Goal: Complete application form: Complete application form

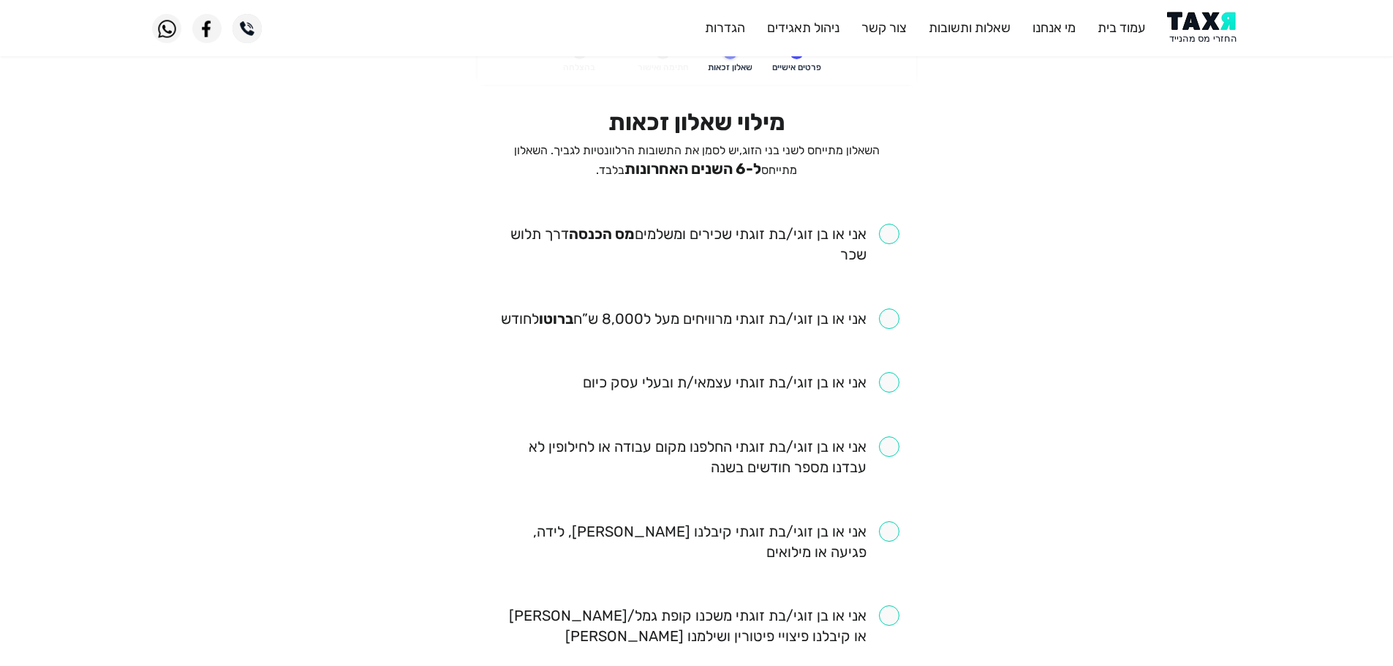
scroll to position [73, 0]
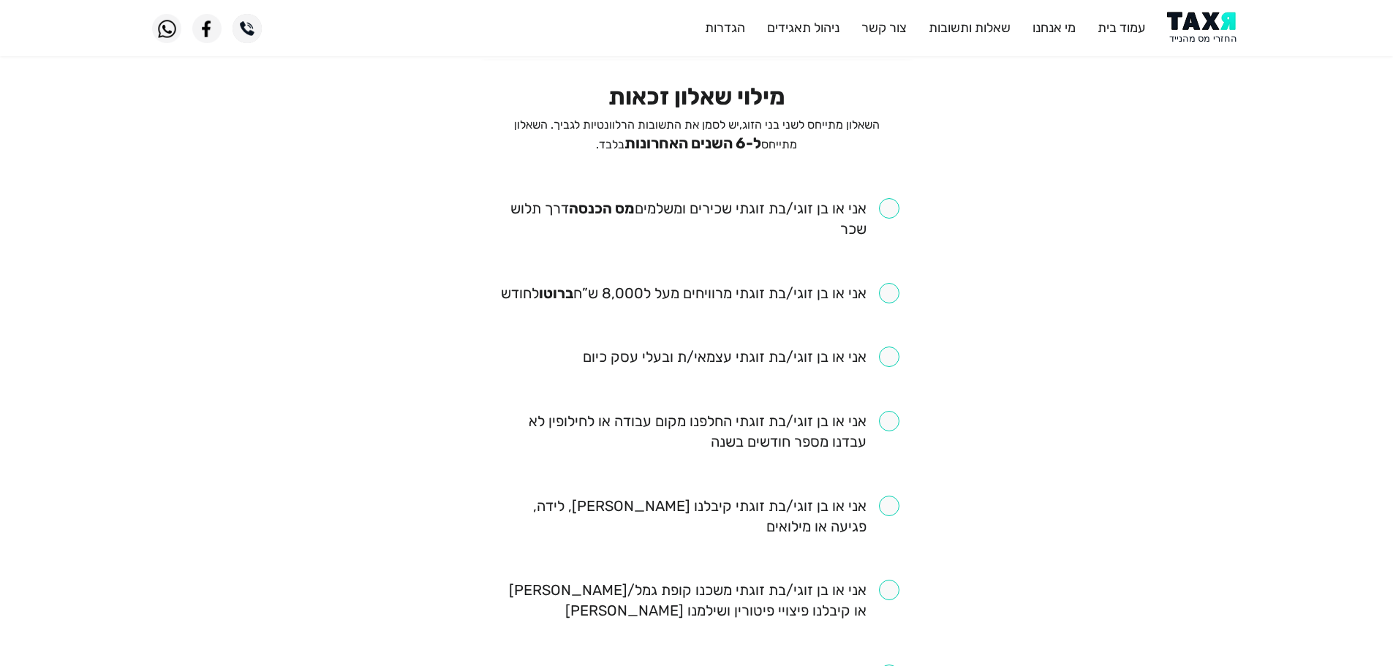
click at [885, 208] on input "checkbox" at bounding box center [696, 218] width 405 height 41
checkbox input "true"
click at [892, 299] on input "checkbox" at bounding box center [700, 293] width 399 height 20
checkbox input "true"
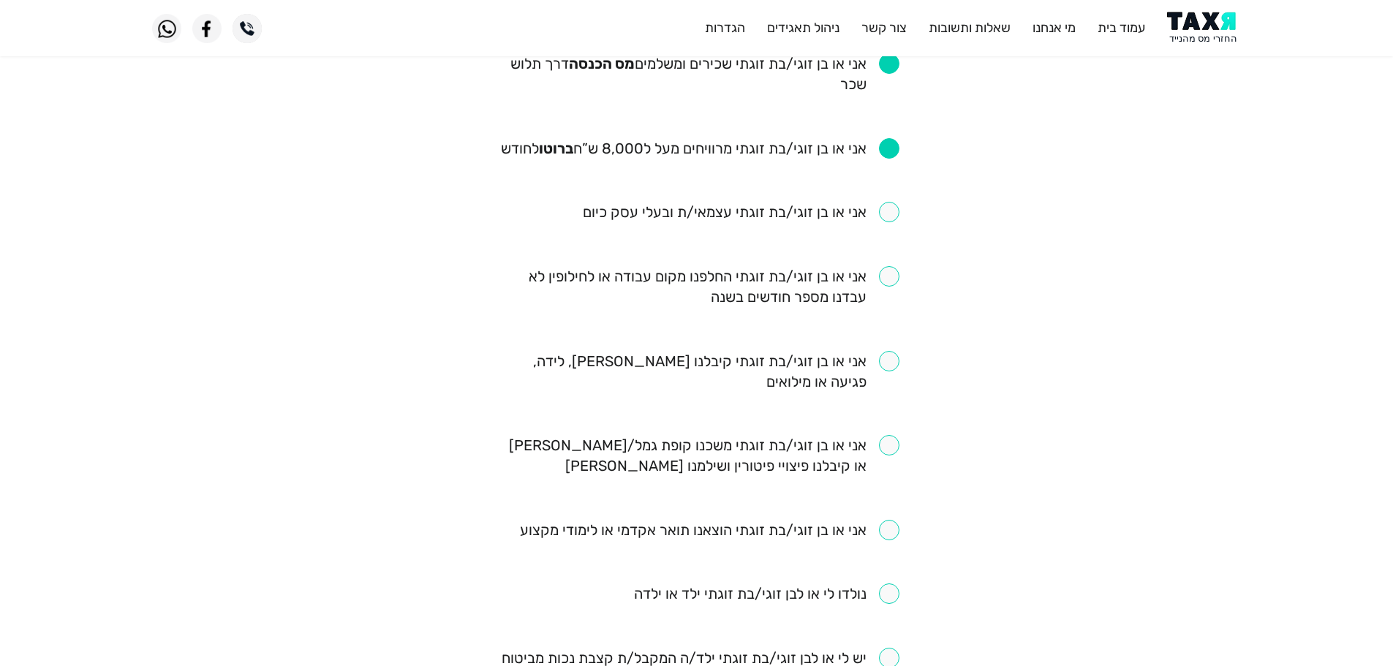
scroll to position [219, 0]
click at [892, 274] on input "checkbox" at bounding box center [696, 285] width 405 height 41
checkbox input "true"
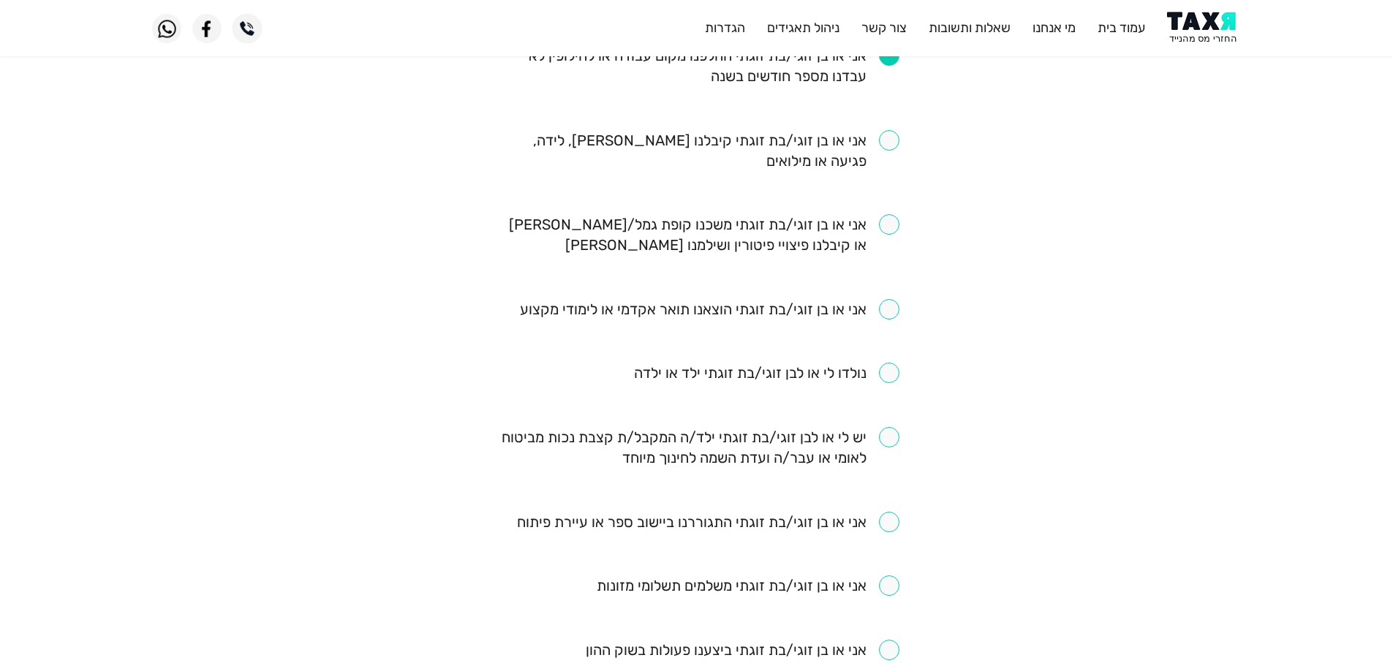
scroll to position [366, 0]
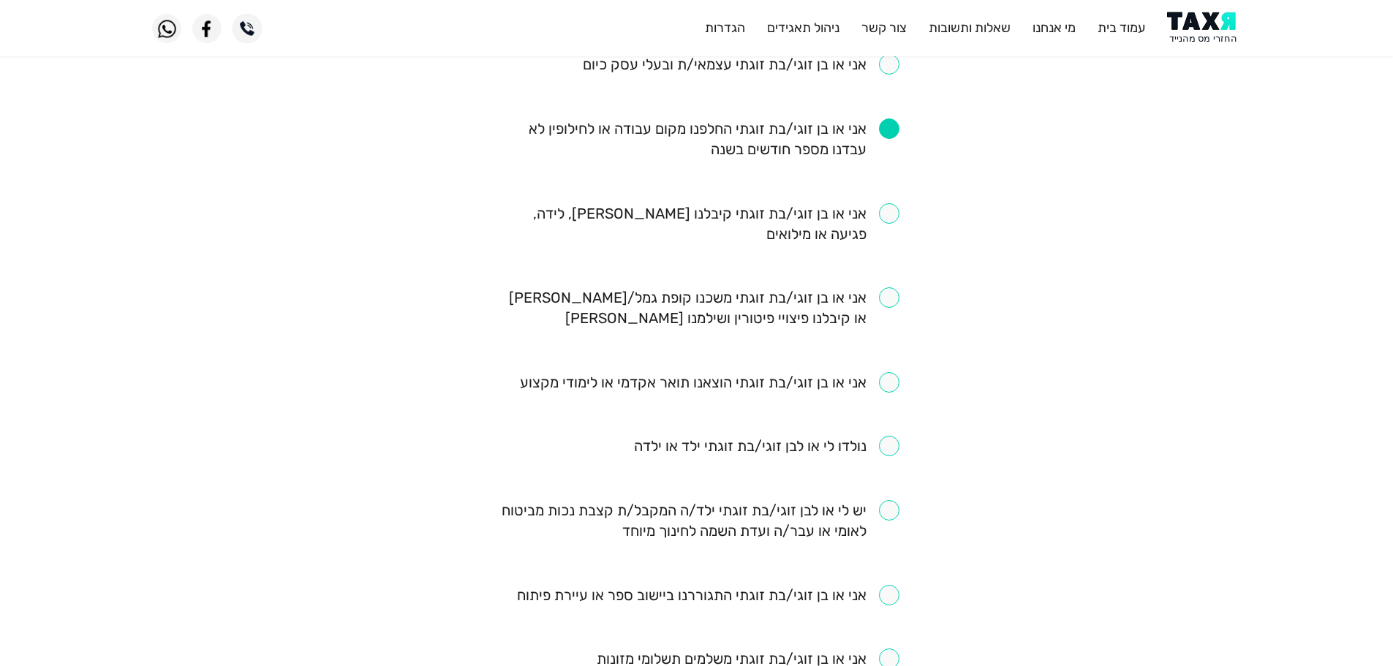
click at [887, 216] on input "checkbox" at bounding box center [696, 223] width 405 height 41
checkbox input "true"
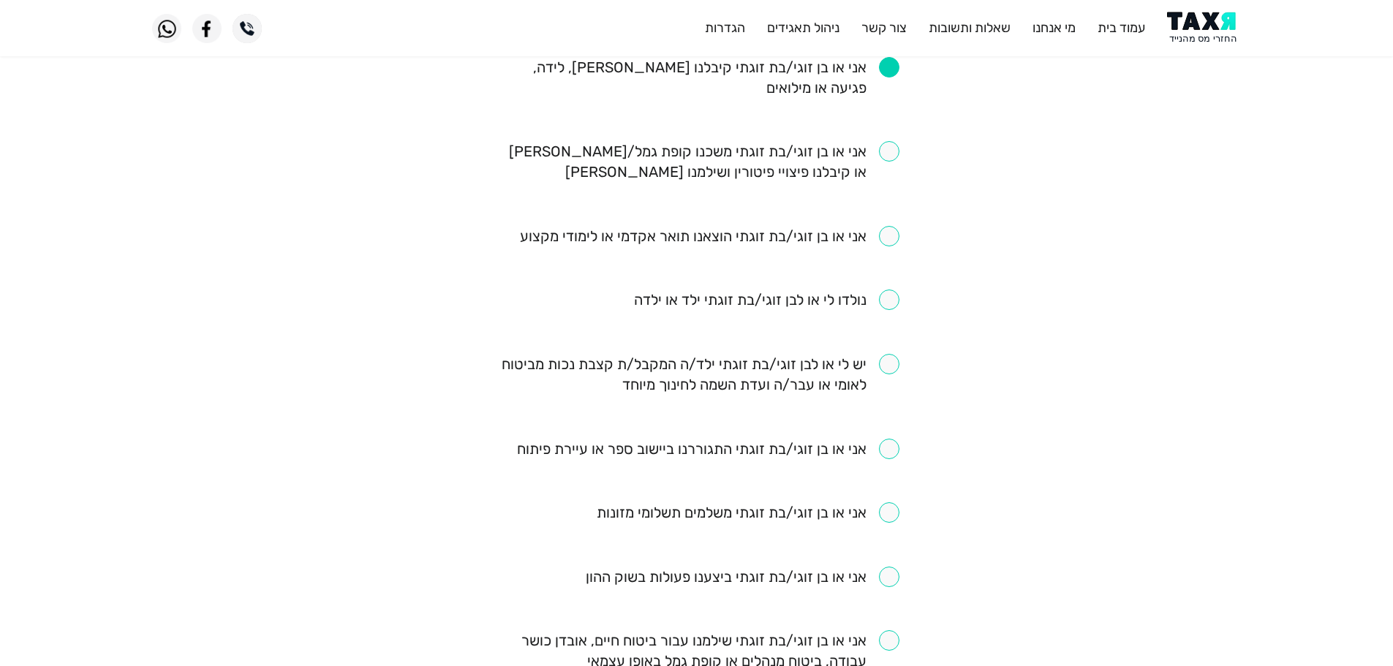
scroll to position [585, 0]
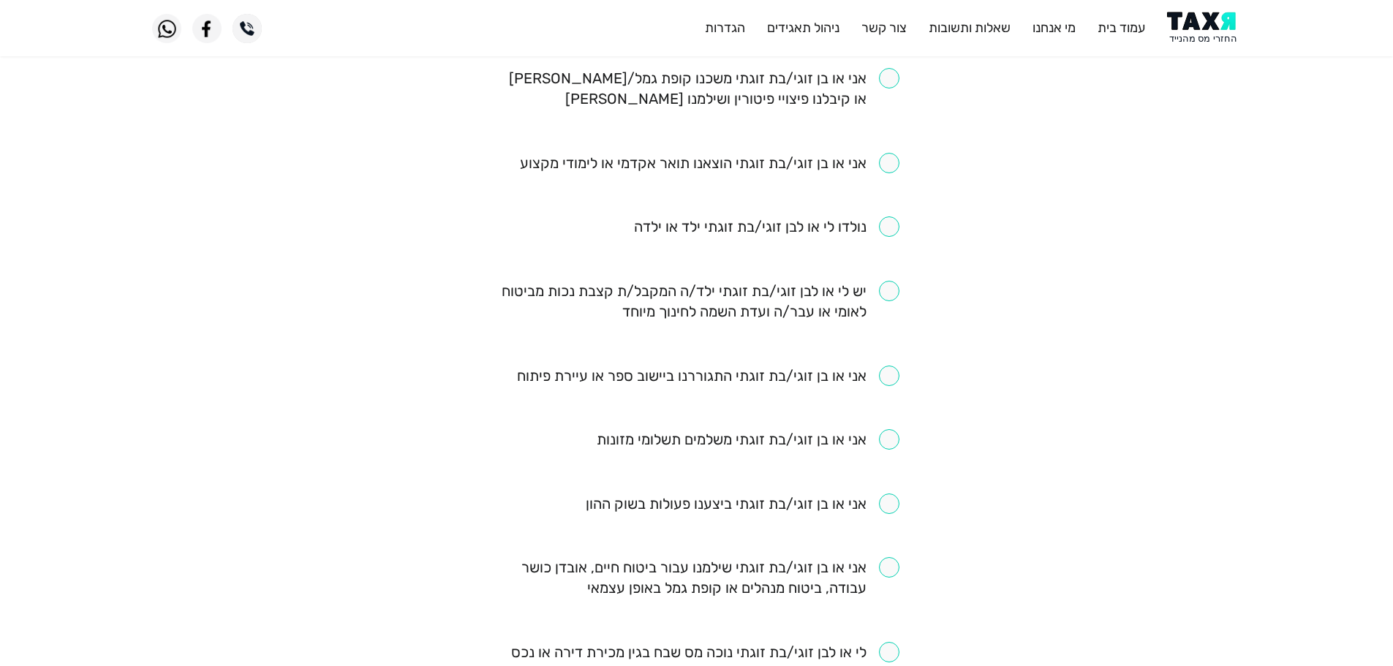
click at [888, 293] on input "checkbox" at bounding box center [696, 301] width 405 height 41
checkbox input "true"
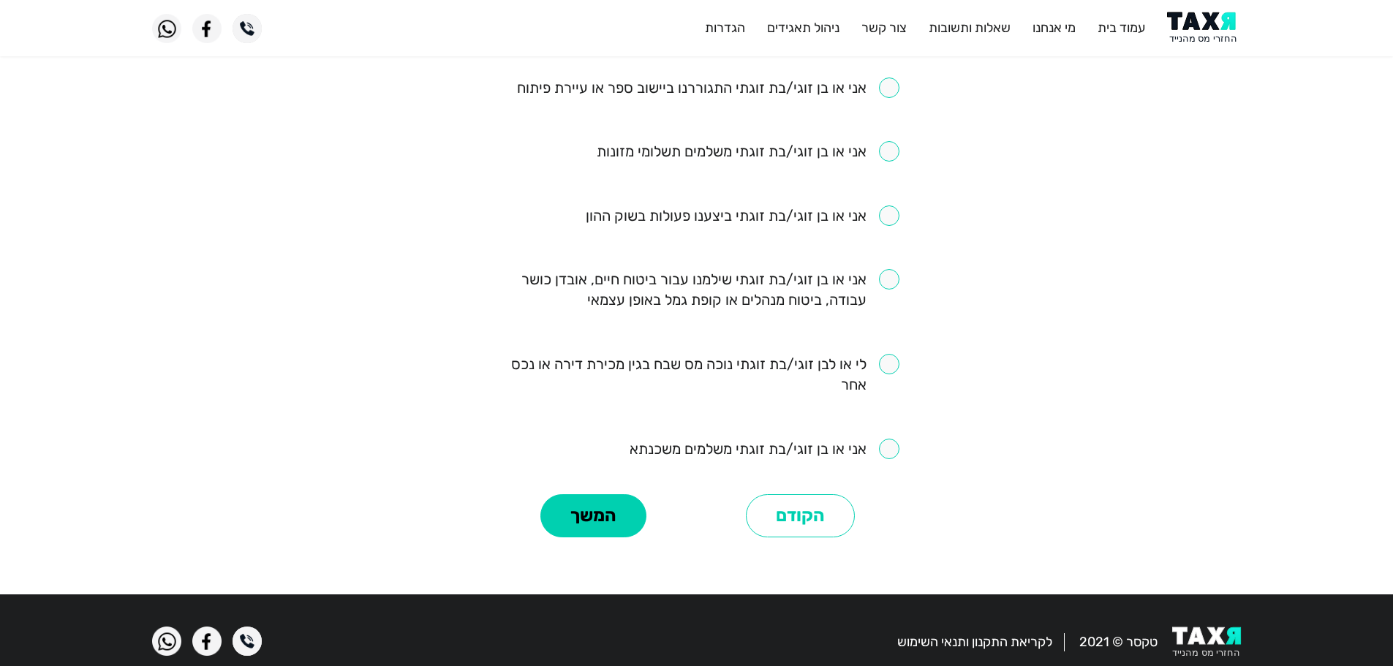
scroll to position [878, 0]
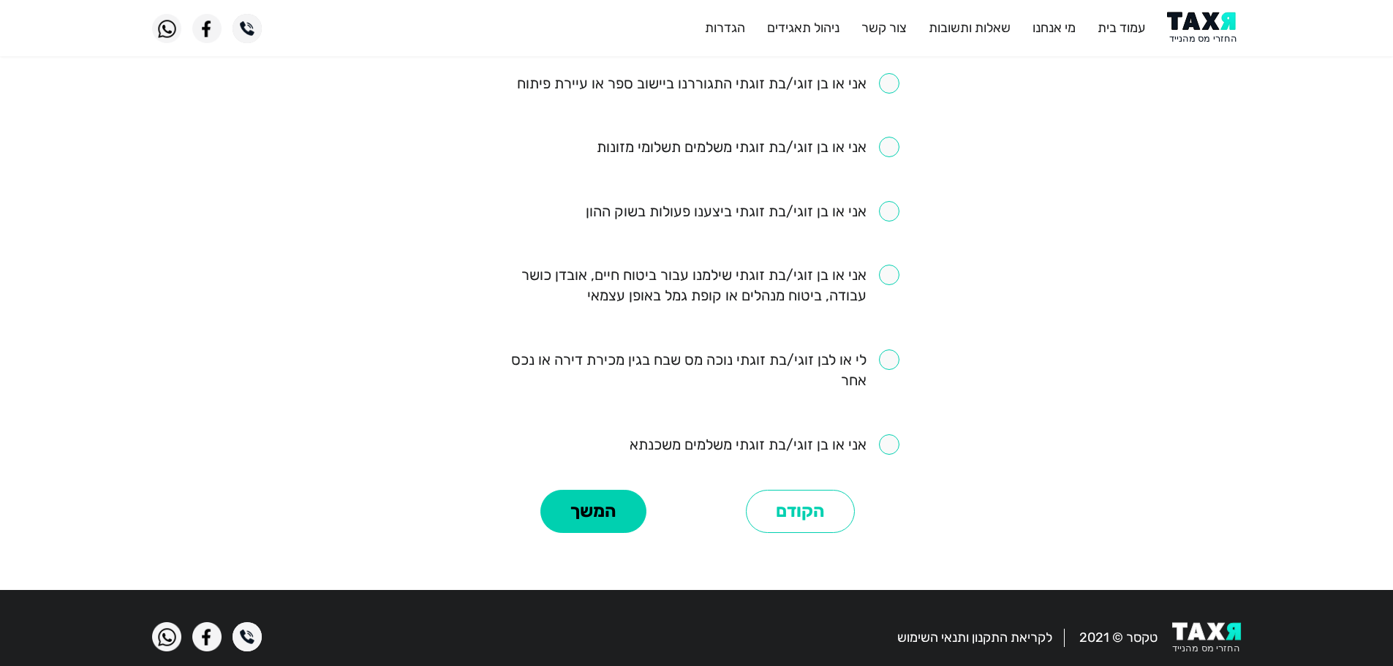
click at [890, 443] on input "checkbox" at bounding box center [765, 444] width 270 height 20
checkbox input "true"
click at [892, 274] on input "checkbox" at bounding box center [696, 285] width 405 height 41
checkbox input "true"
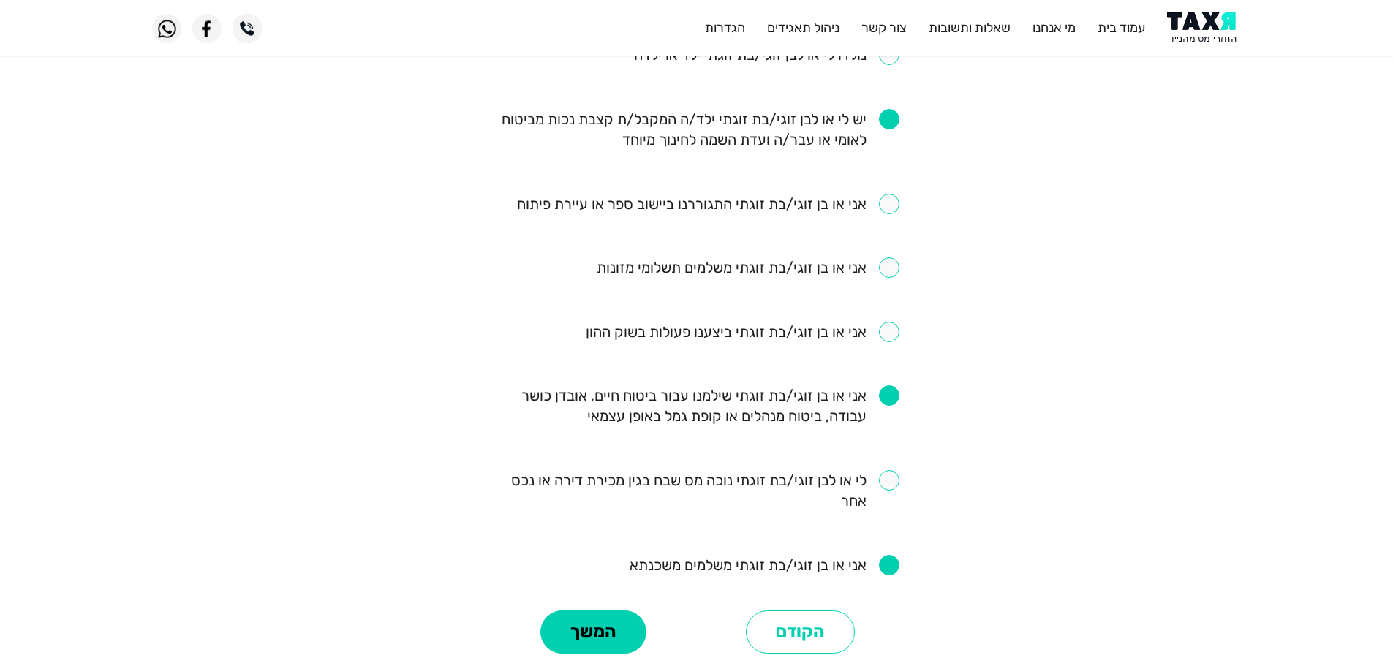
scroll to position [731, 0]
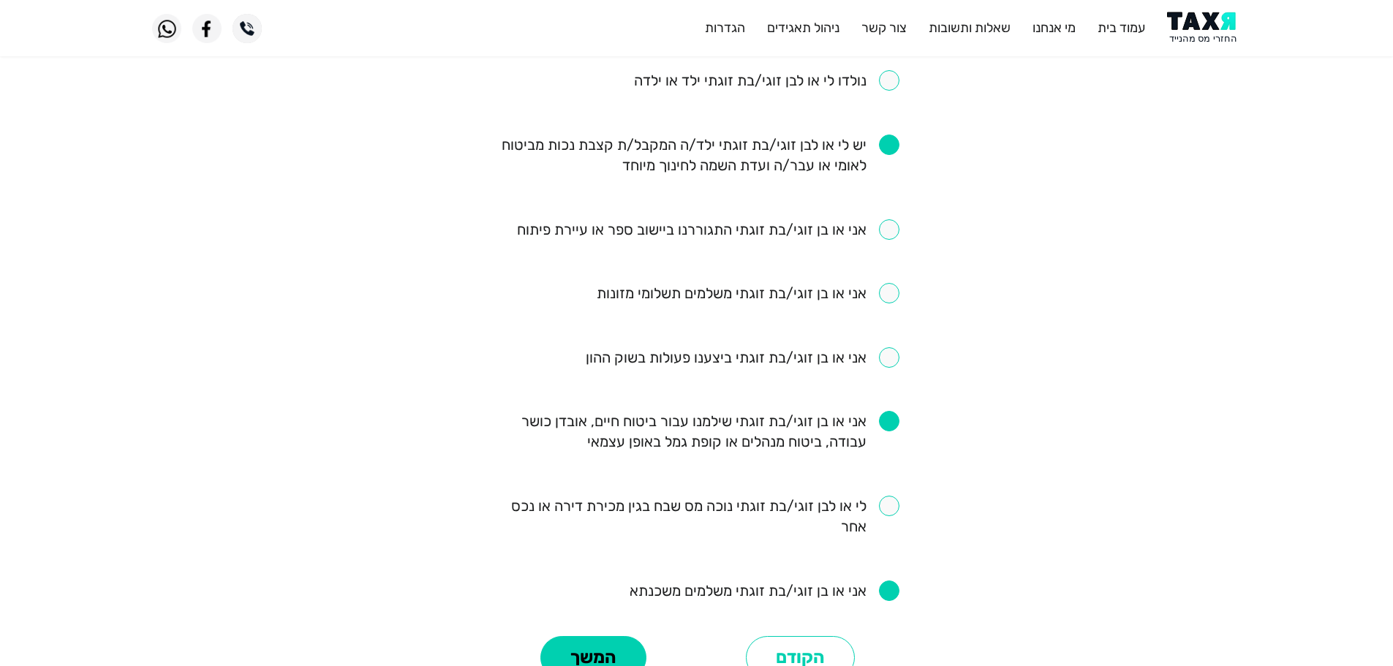
click at [888, 505] on input "checkbox" at bounding box center [696, 516] width 405 height 41
checkbox input "true"
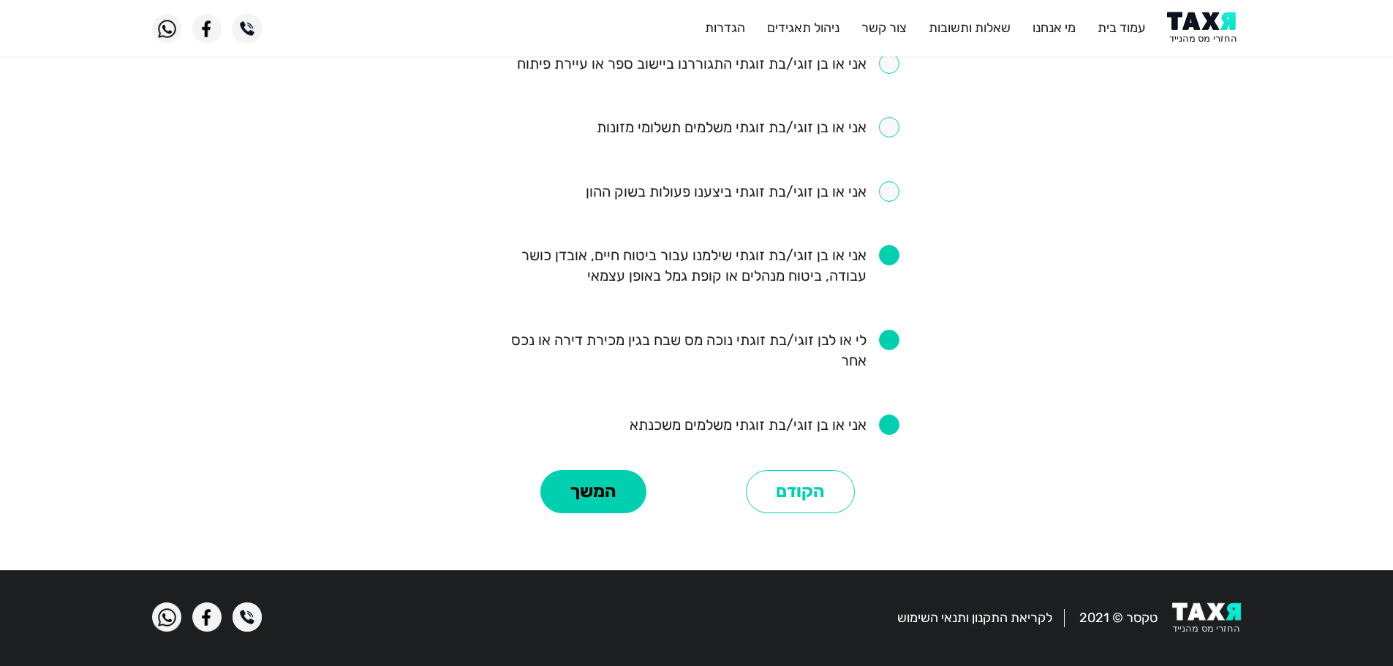
scroll to position [824, 0]
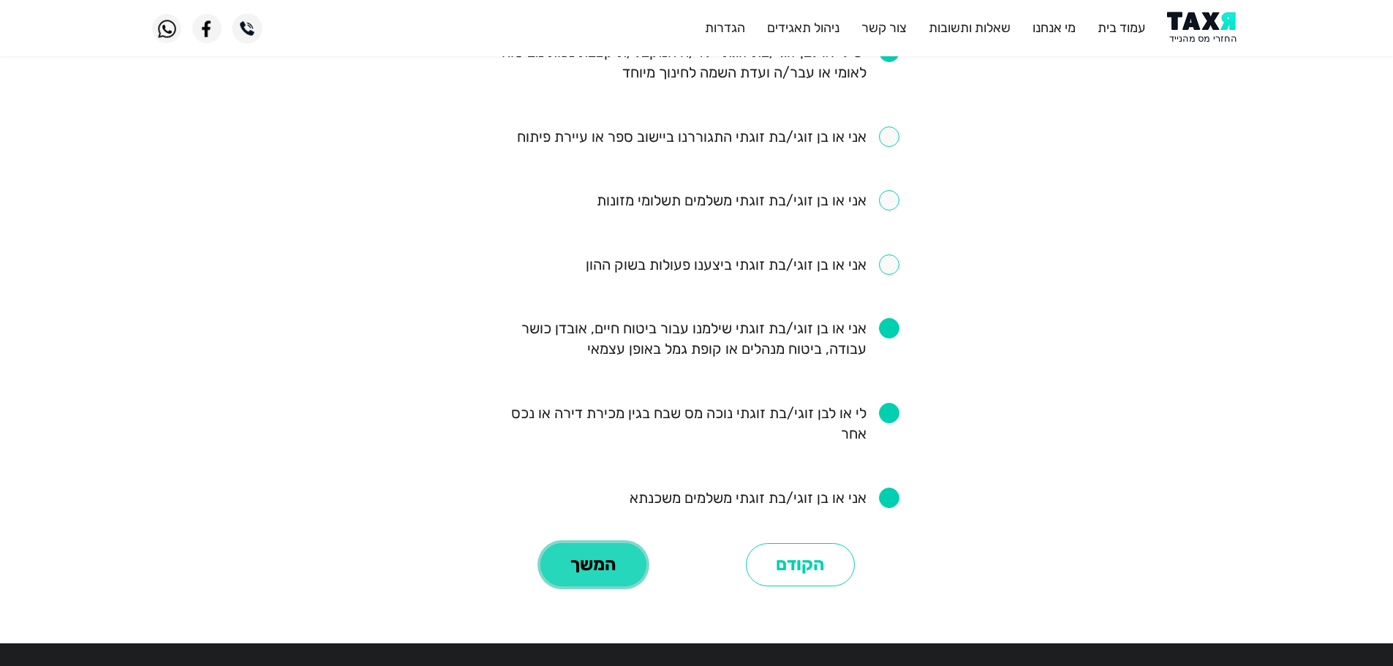
click at [616, 578] on button "המשך" at bounding box center [593, 565] width 106 height 44
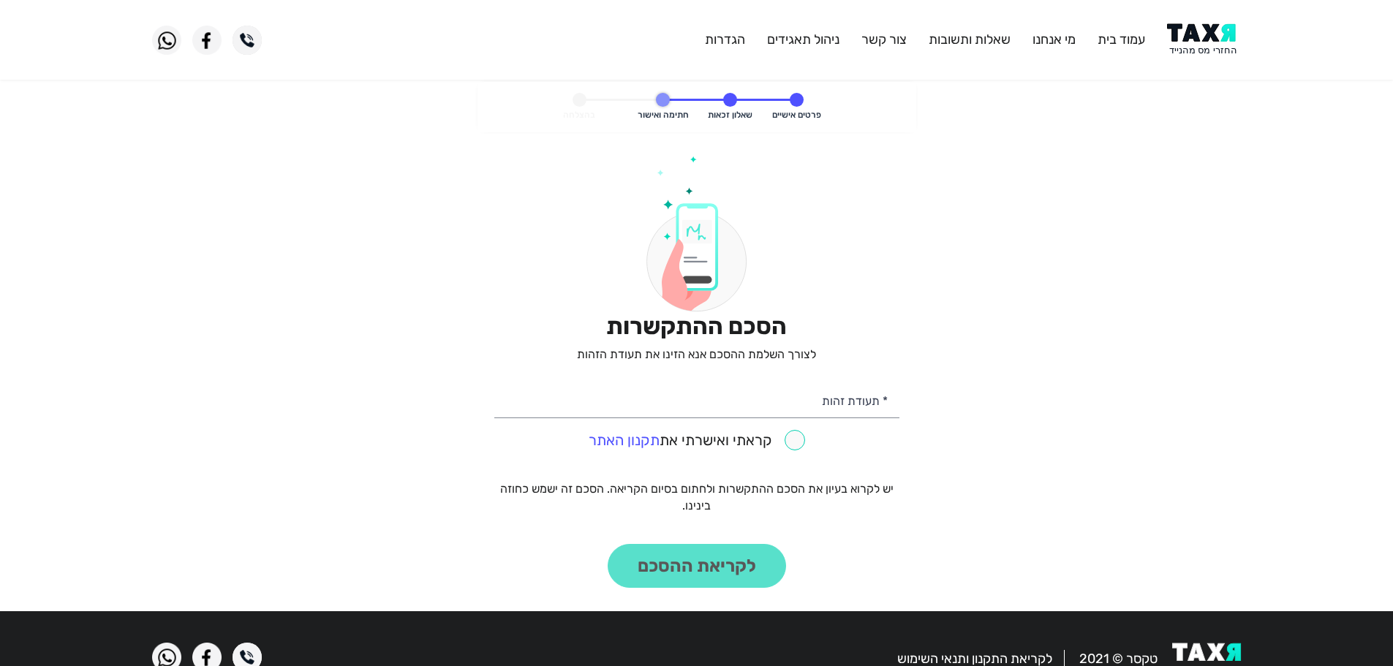
click at [1196, 34] on img at bounding box center [1204, 39] width 74 height 33
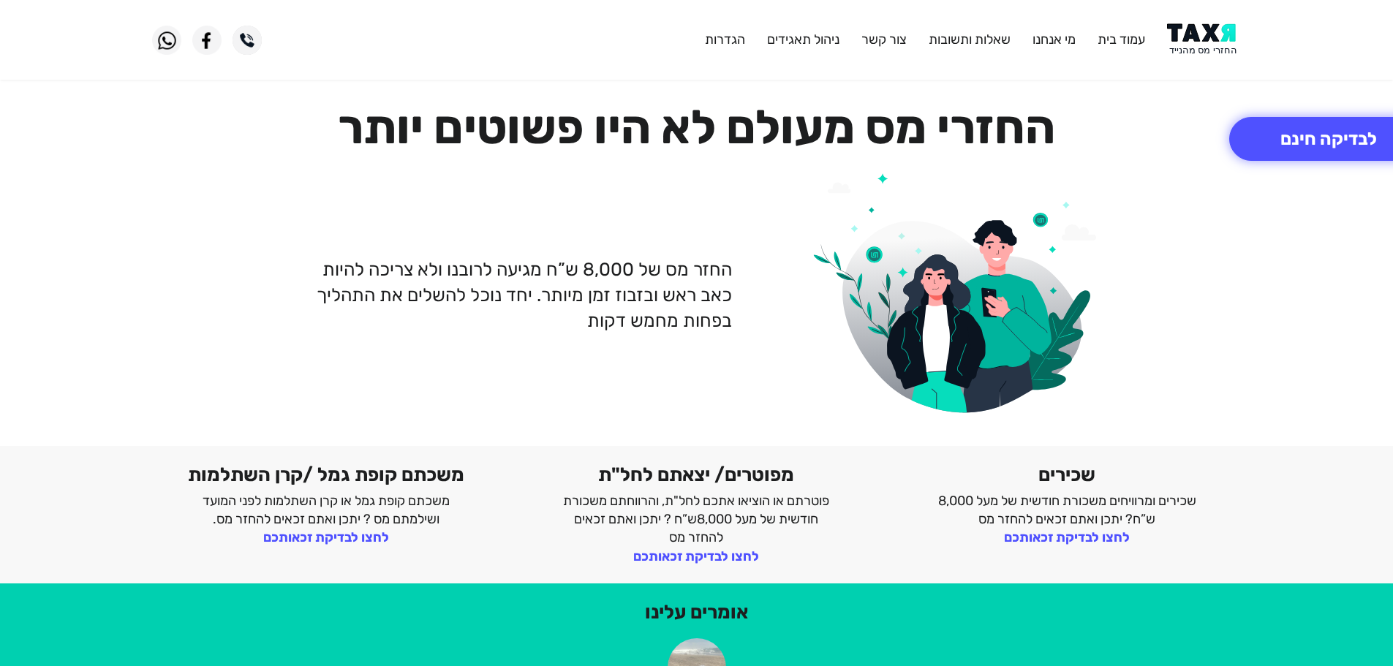
click at [1196, 34] on img at bounding box center [1204, 39] width 74 height 33
click at [1204, 45] on img at bounding box center [1204, 39] width 74 height 33
click at [1203, 40] on img at bounding box center [1204, 39] width 74 height 33
click at [1293, 147] on button "לבדיקה חינם" at bounding box center [1328, 139] width 199 height 44
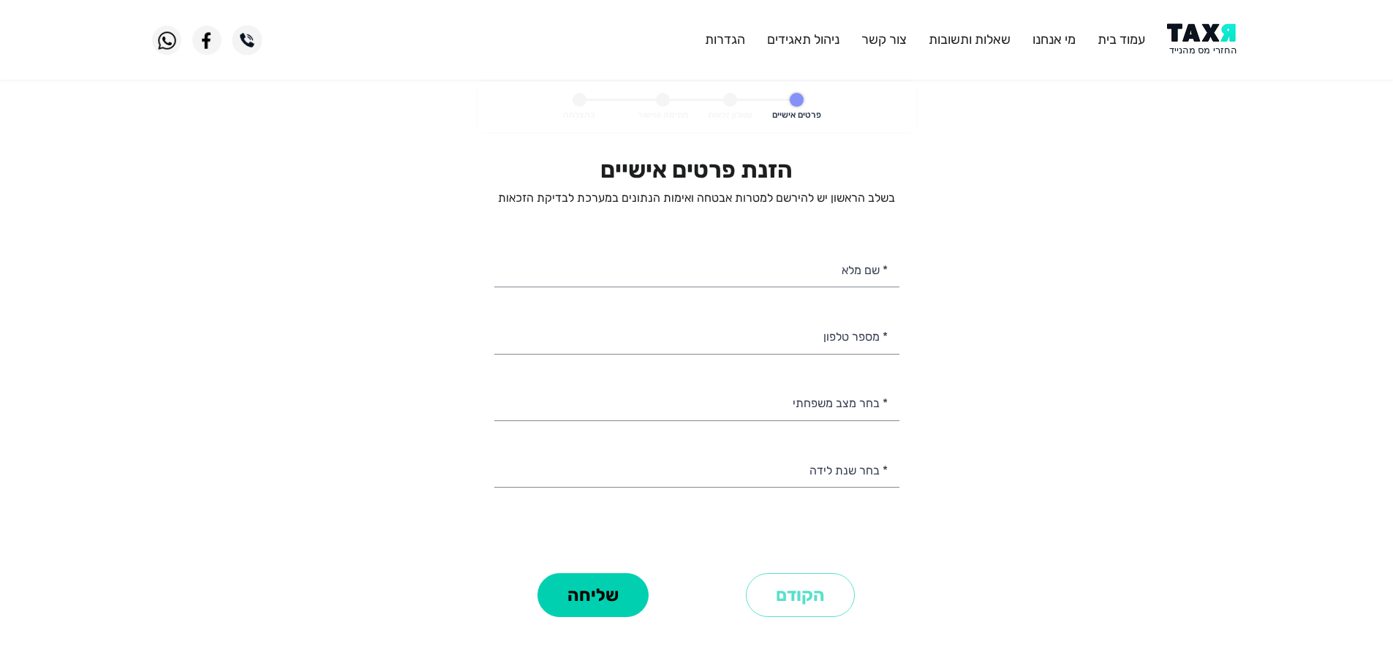
select select
click at [800, 341] on input "* מספר טלפון" at bounding box center [696, 335] width 405 height 37
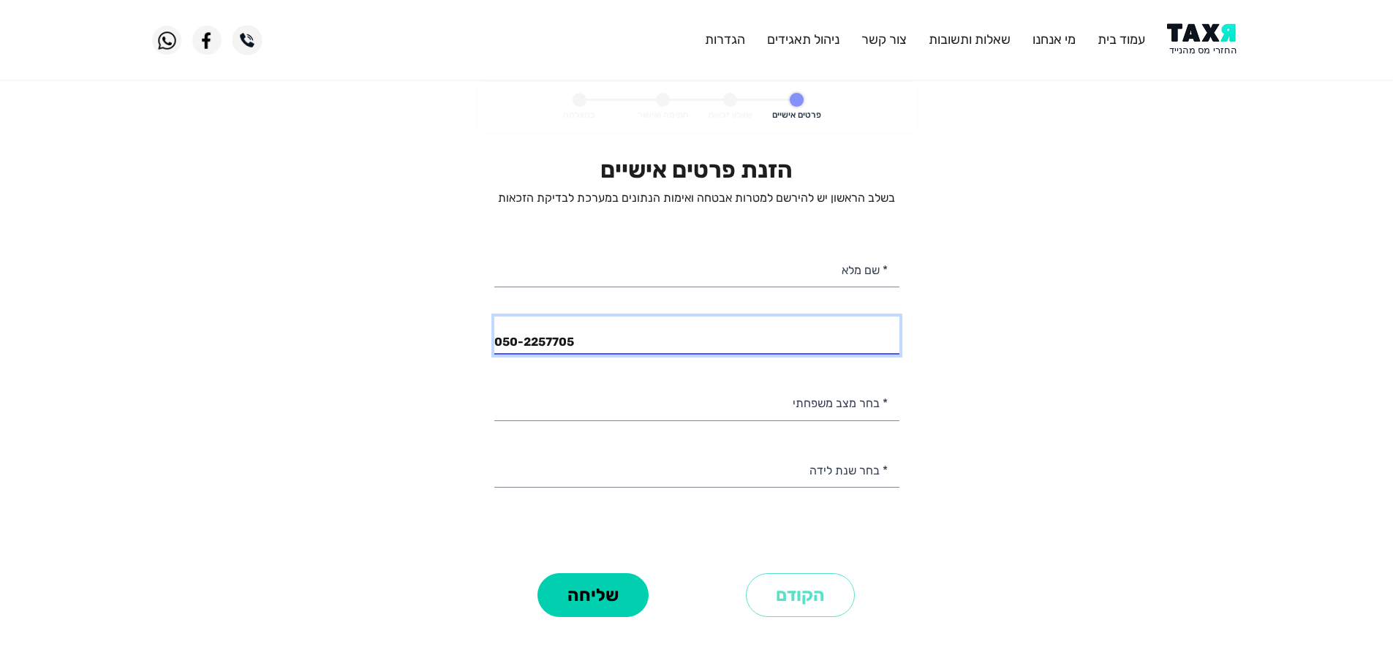
type input "050-2257705"
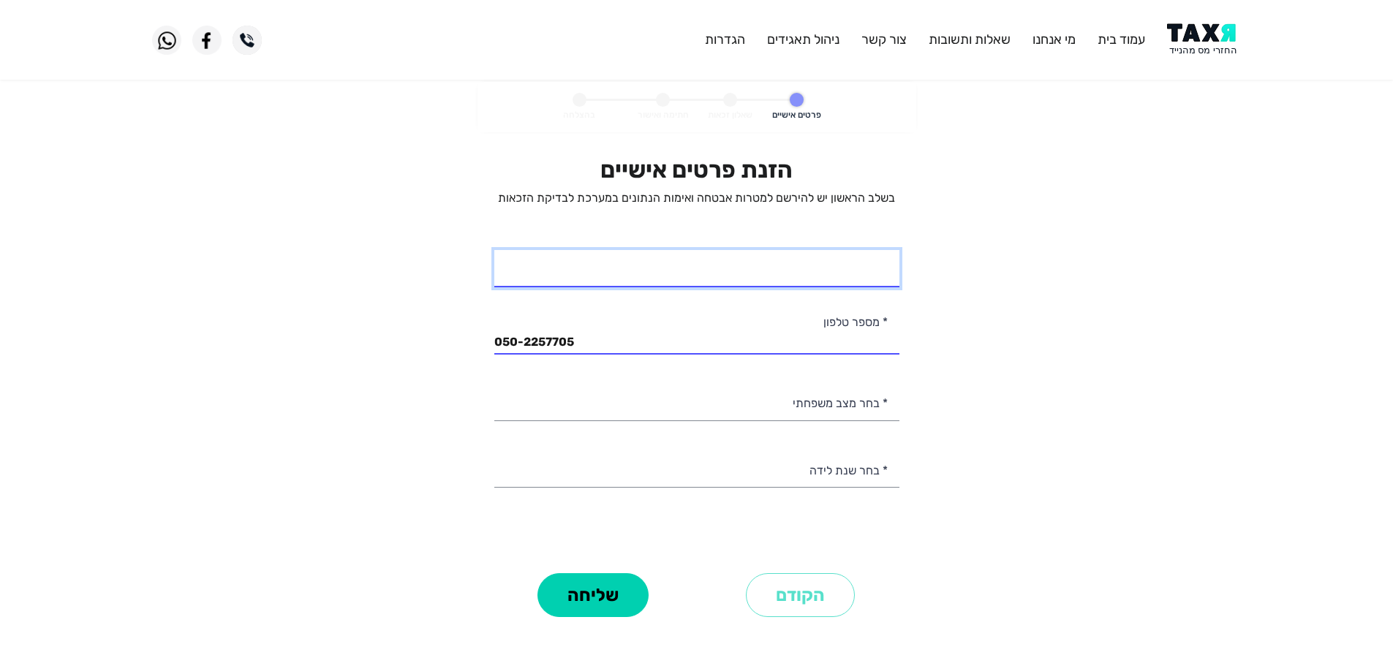
click at [845, 279] on input "* שם מלא" at bounding box center [696, 268] width 405 height 37
click at [797, 273] on input "[PERSON_NAME]" at bounding box center [696, 268] width 405 height 37
type input "[PERSON_NAME]"
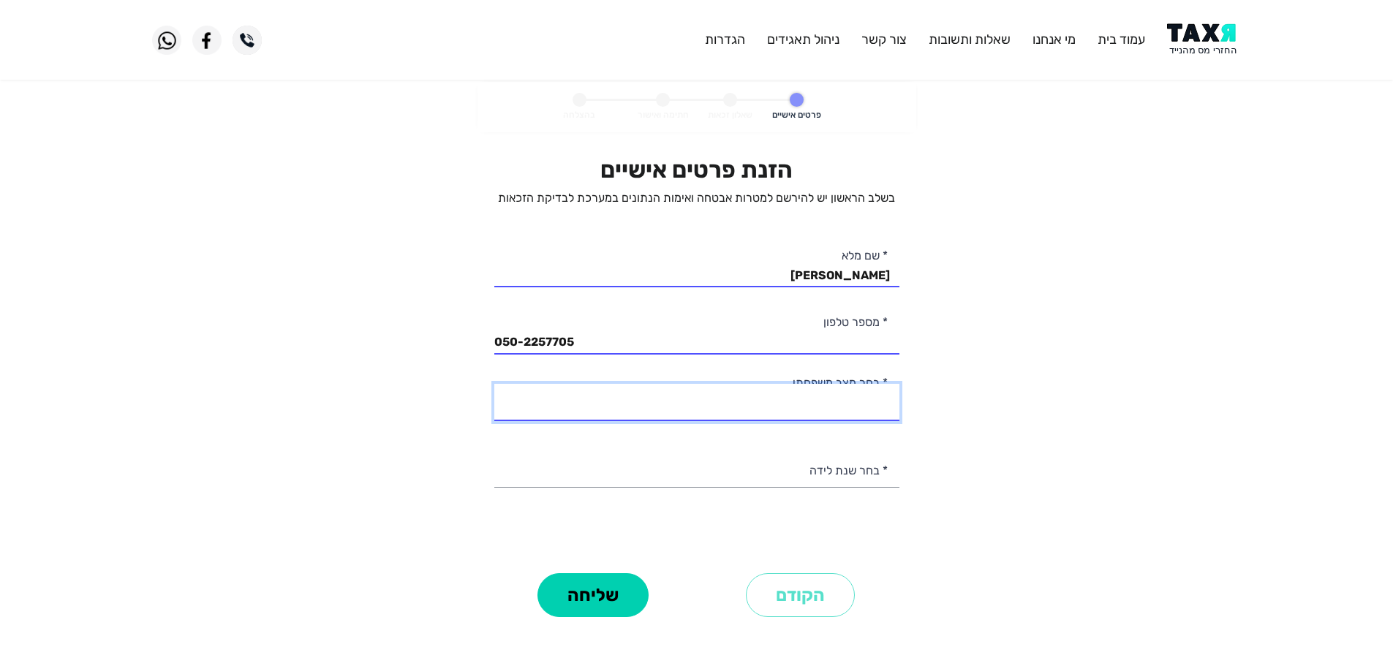
click at [835, 412] on select "רווק/ה נשוי/אה גרוש/ה אלמן/נה" at bounding box center [696, 402] width 405 height 37
select select "3: Divorced"
click at [494, 384] on select "רווק/ה נשוי/אה גרוש/ה אלמן/נה" at bounding box center [696, 402] width 405 height 37
click at [932, 415] on personal-details "פרטים אישיים שאלון זכאות חתימה ואישור בהצלחה הזנת פרטים אישיים בשלב הראשון יש ל…" at bounding box center [696, 372] width 1393 height 581
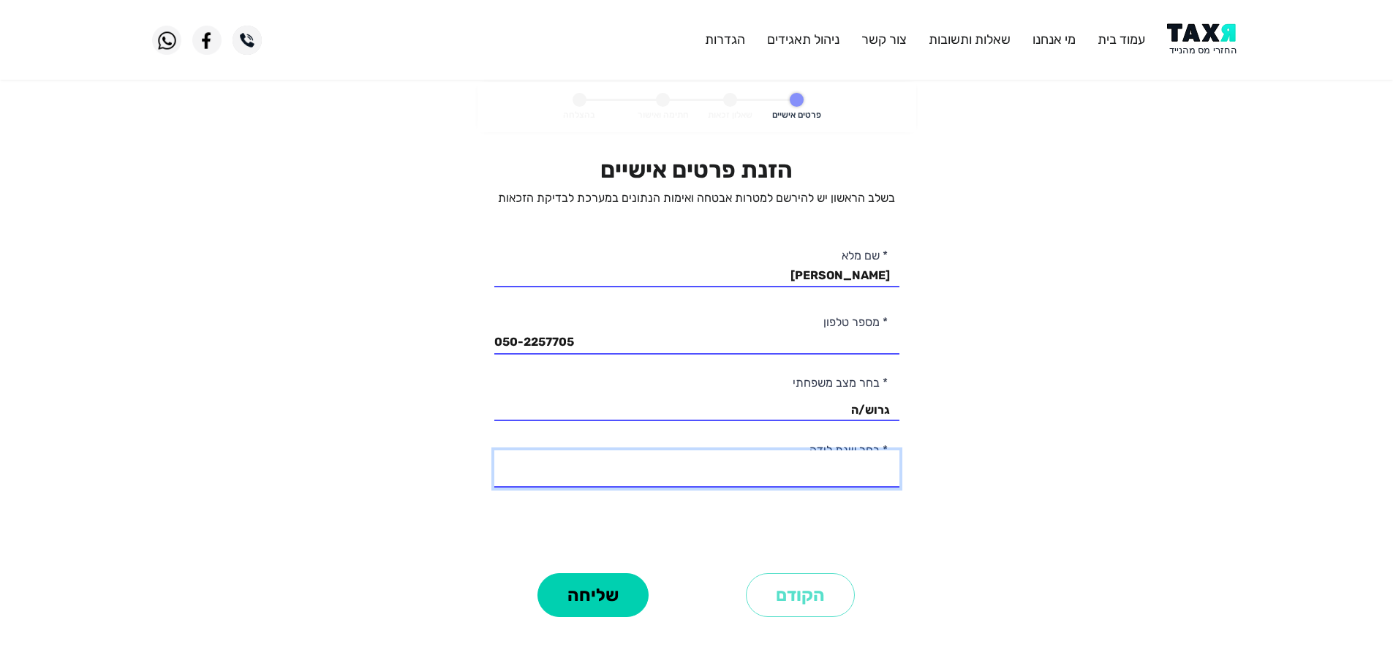
click at [864, 470] on select "2003 2002 2001 2000 1999 1998 1997 1996 1995 1994 1993 1992 1991 1990 1989 1988…" at bounding box center [696, 469] width 405 height 37
select select "27: 1977"
click at [494, 451] on select "2003 2002 2001 2000 1999 1998 1997 1996 1995 1994 1993 1992 1991 1990 1989 1988…" at bounding box center [696, 469] width 405 height 37
click at [587, 604] on button "שליחה" at bounding box center [593, 595] width 111 height 44
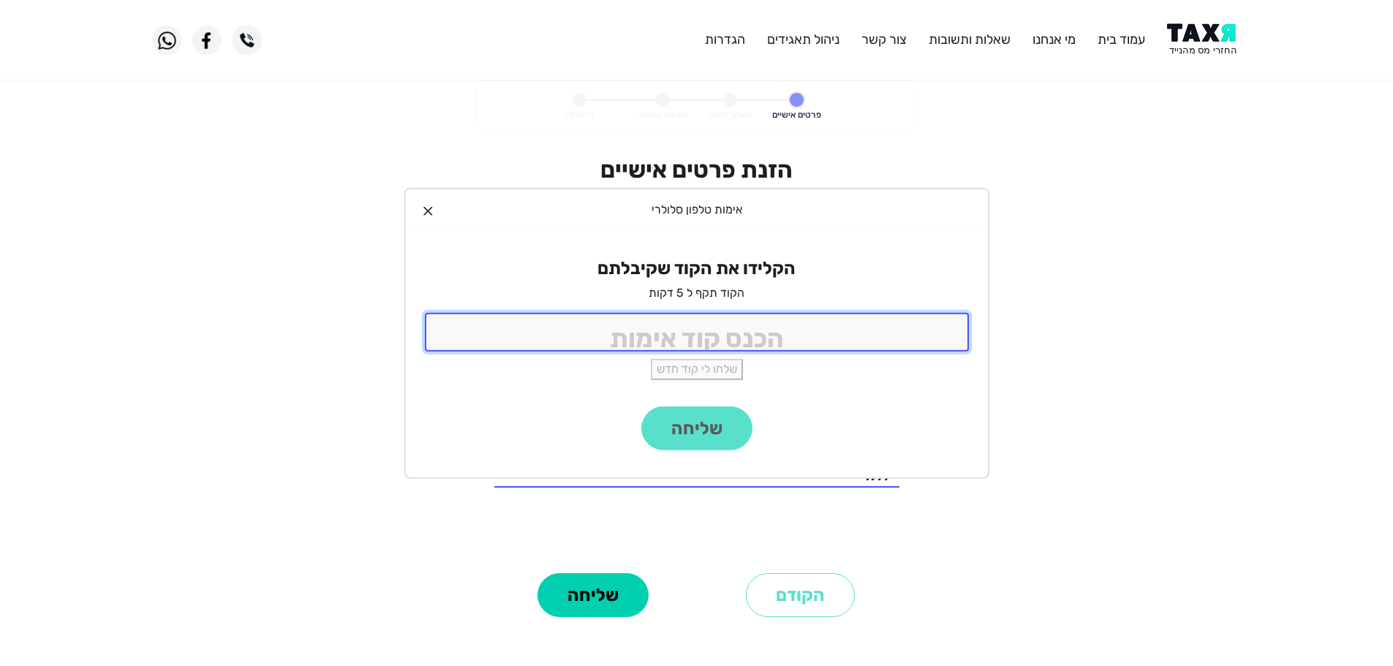
click at [690, 328] on input "tel" at bounding box center [697, 332] width 544 height 39
type input "9988"
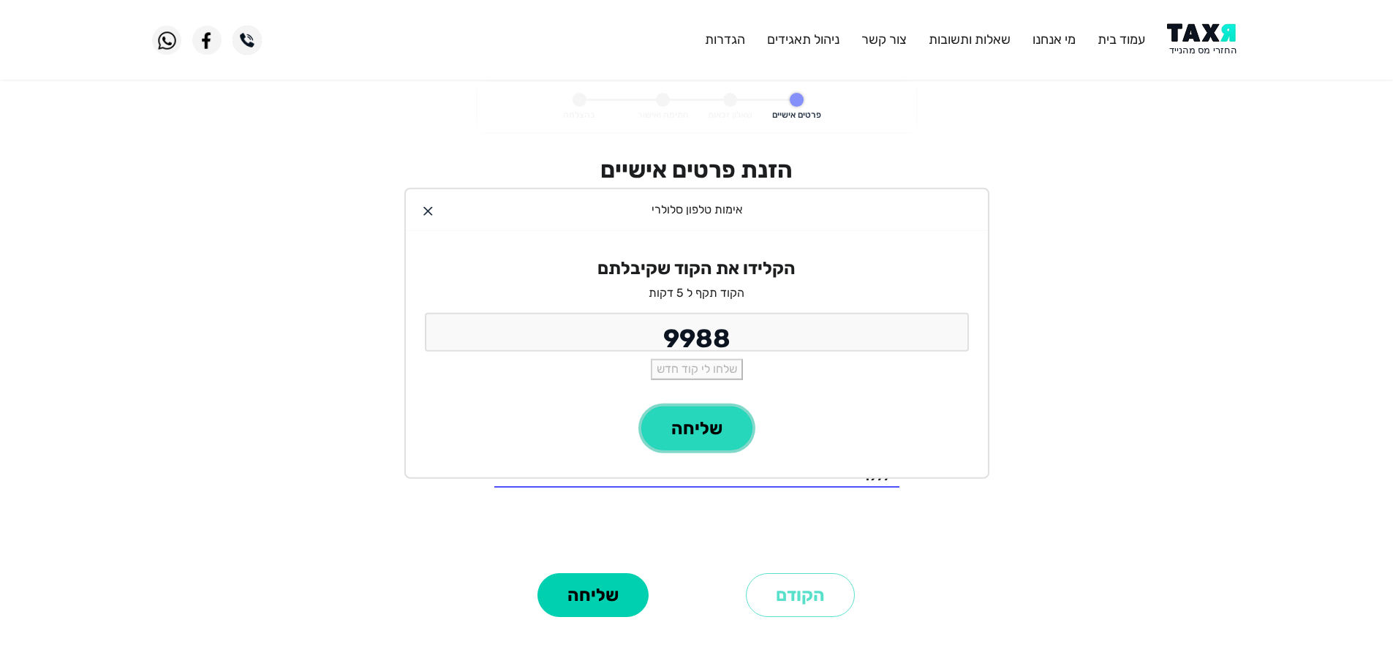
click at [715, 429] on button "שליחה" at bounding box center [696, 429] width 111 height 44
